Goal: Contribute content: Contribute content

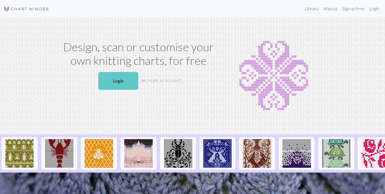
click at [125, 90] on link "Login" at bounding box center [118, 81] width 40 height 18
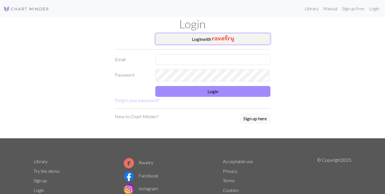
click at [213, 38] on button "Login with" at bounding box center [212, 38] width 115 height 11
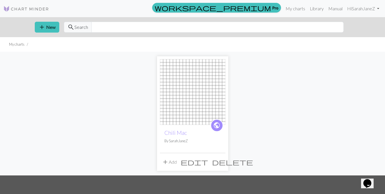
click at [222, 166] on span "delete" at bounding box center [232, 162] width 41 height 8
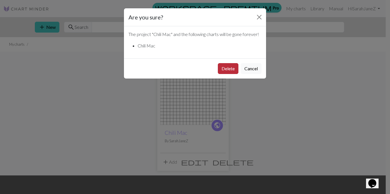
click at [227, 74] on button "Delete" at bounding box center [228, 68] width 21 height 11
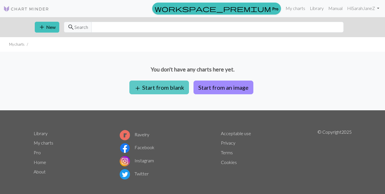
click at [163, 94] on button "add Start from blank" at bounding box center [159, 87] width 60 height 14
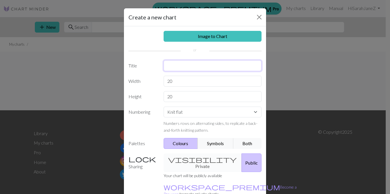
click at [185, 71] on input "text" at bounding box center [212, 65] width 98 height 11
type input "g"
type input "h"
type input "Halloween"
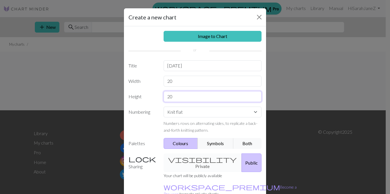
click at [213, 102] on input "20" at bounding box center [212, 96] width 98 height 11
click at [241, 172] on button "Public" at bounding box center [251, 162] width 20 height 19
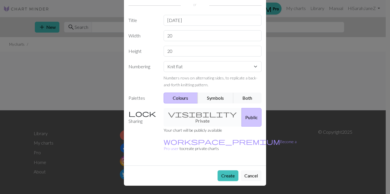
scroll to position [58, 0]
click at [221, 174] on button "Create" at bounding box center [227, 175] width 21 height 11
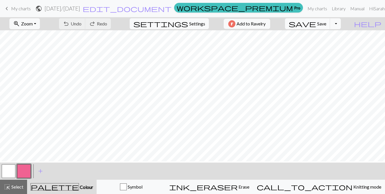
click at [25, 173] on button "button" at bounding box center [24, 171] width 14 height 14
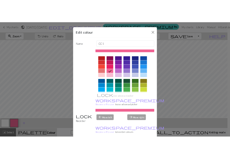
scroll to position [97, 0]
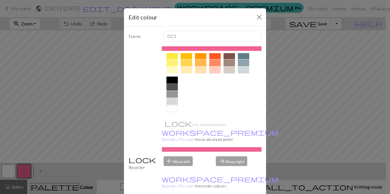
click at [172, 83] on div at bounding box center [171, 79] width 11 height 7
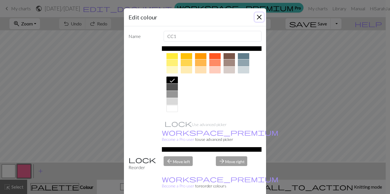
click at [254, 16] on button "Close" at bounding box center [258, 17] width 9 height 9
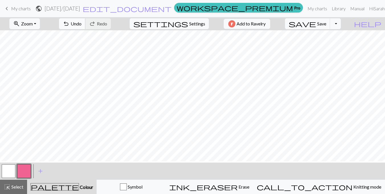
click at [82, 26] on span "Undo" at bounding box center [76, 23] width 11 height 5
click at [70, 27] on span "undo" at bounding box center [66, 24] width 7 height 8
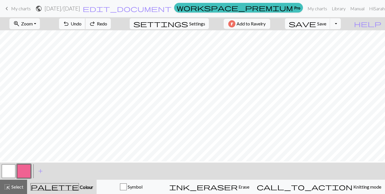
click at [70, 27] on span "undo" at bounding box center [66, 24] width 7 height 8
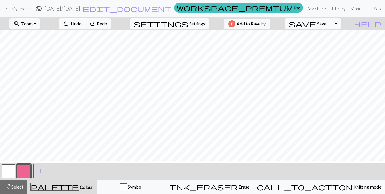
click at [70, 27] on span "undo" at bounding box center [66, 24] width 7 height 8
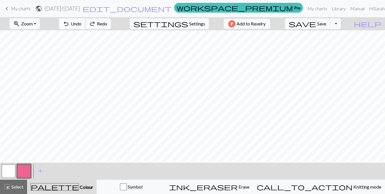
click at [70, 27] on span "undo" at bounding box center [66, 24] width 7 height 8
click at [86, 29] on button "undo Undo Undo" at bounding box center [72, 23] width 27 height 11
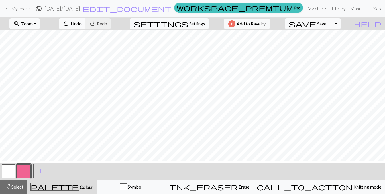
click at [82, 26] on span "Undo" at bounding box center [76, 23] width 11 height 5
click at [86, 20] on button "undo Undo Undo" at bounding box center [72, 23] width 27 height 11
click at [86, 29] on button "undo Undo Undo" at bounding box center [72, 23] width 27 height 11
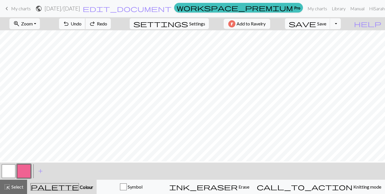
click at [86, 29] on button "undo Undo Undo" at bounding box center [72, 23] width 27 height 11
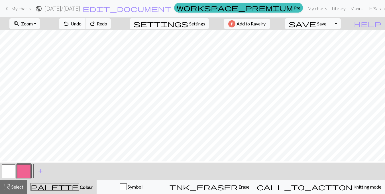
click at [86, 29] on button "undo Undo Undo" at bounding box center [72, 23] width 27 height 11
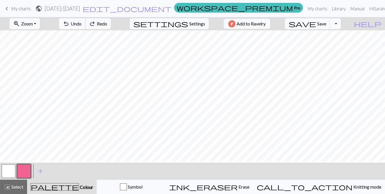
click at [86, 29] on button "undo Undo Undo" at bounding box center [72, 23] width 27 height 11
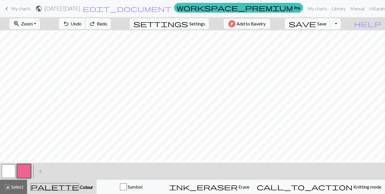
click at [86, 29] on button "undo Undo Undo" at bounding box center [72, 23] width 27 height 11
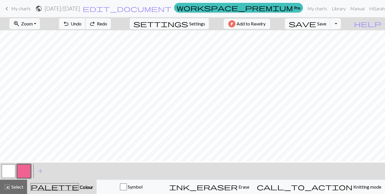
click at [86, 29] on button "undo Undo Undo" at bounding box center [72, 23] width 27 height 11
click at [101, 29] on div "undo Undo Undo redo Redo Redo" at bounding box center [85, 23] width 60 height 13
click at [82, 24] on span "Undo" at bounding box center [76, 23] width 11 height 5
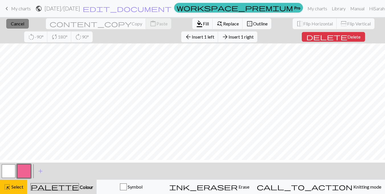
click at [14, 23] on span "Cancel" at bounding box center [17, 23] width 13 height 5
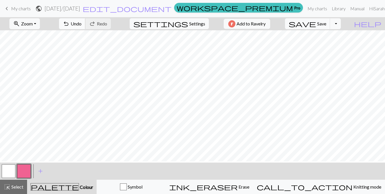
click at [82, 24] on span "Undo" at bounding box center [76, 23] width 11 height 5
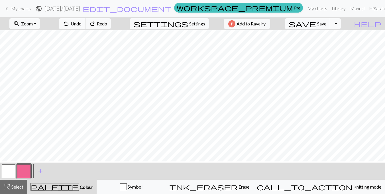
click at [82, 24] on span "Undo" at bounding box center [76, 23] width 11 height 5
